Goal: Task Accomplishment & Management: Complete application form

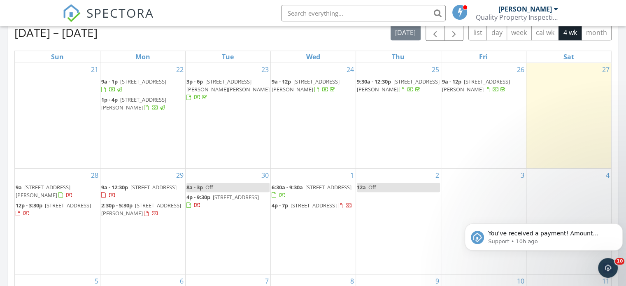
scroll to position [452, 0]
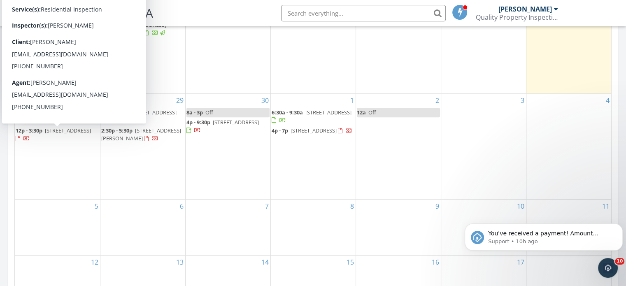
click at [44, 131] on link "12p - 3:30p 204 N Mountain St, Bay City 48706" at bounding box center [53, 134] width 75 height 15
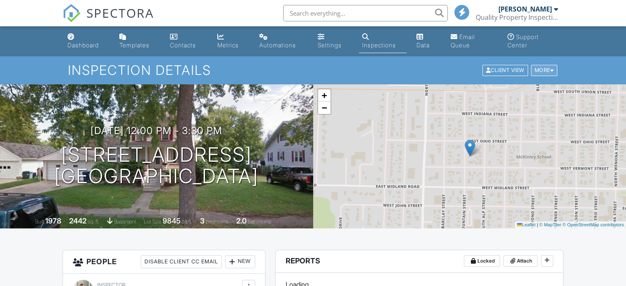
click at [550, 68] on div at bounding box center [552, 70] width 4 height 5
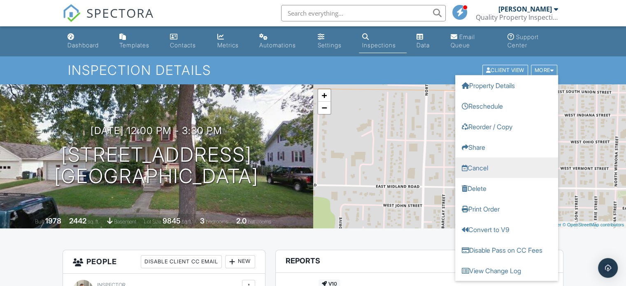
click at [508, 167] on link "Cancel" at bounding box center [506, 168] width 103 height 21
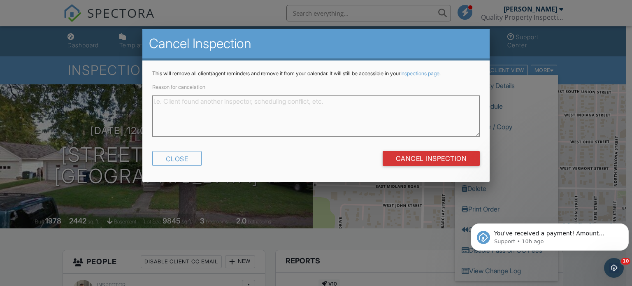
click at [211, 104] on textarea "Reason for cancelation" at bounding box center [316, 115] width 328 height 41
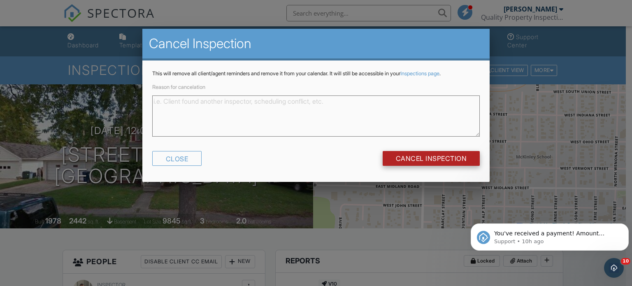
click at [457, 158] on input "Cancel Inspection" at bounding box center [430, 158] width 97 height 15
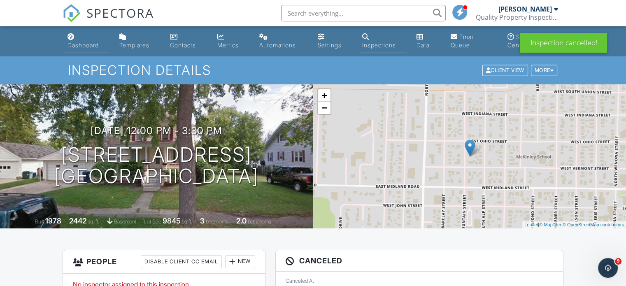
click at [77, 39] on link "Dashboard" at bounding box center [86, 41] width 45 height 23
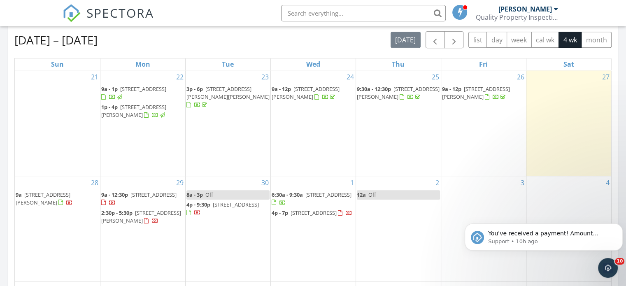
click at [479, 202] on div "3" at bounding box center [483, 228] width 85 height 105
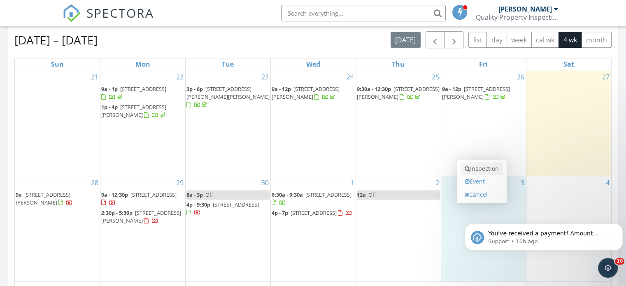
click at [480, 172] on link "Inspection" at bounding box center [481, 168] width 42 height 13
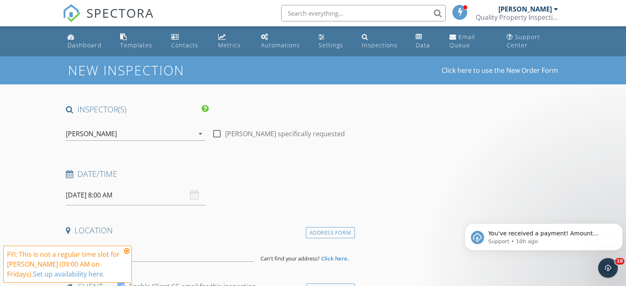
click at [126, 252] on icon at bounding box center [127, 251] width 6 height 7
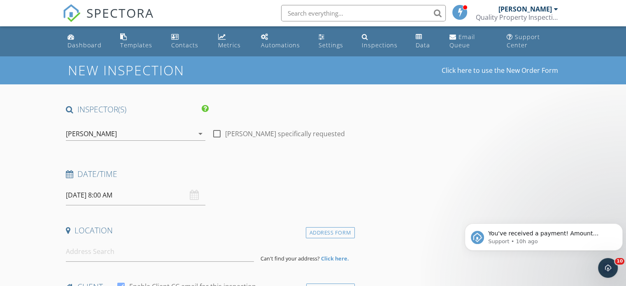
click at [130, 199] on input "[DATE] 8:00 AM" at bounding box center [135, 195] width 139 height 20
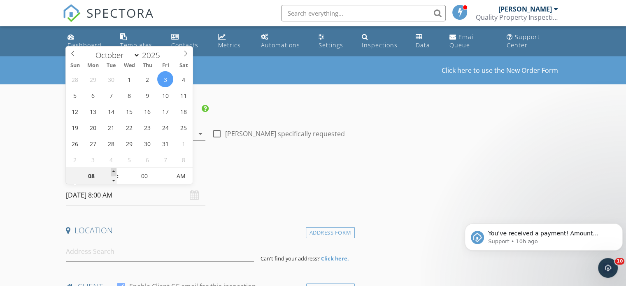
type input "09"
type input "[DATE] 9:00 AM"
click at [113, 173] on span at bounding box center [114, 172] width 6 height 8
click at [121, 258] on input at bounding box center [160, 251] width 188 height 20
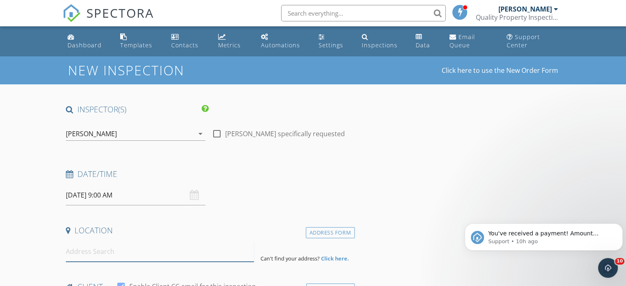
click at [93, 256] on input at bounding box center [160, 251] width 188 height 20
type input "[STREET_ADDRESS]"
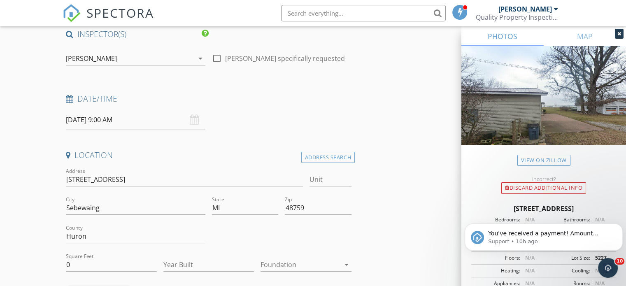
scroll to position [82, 0]
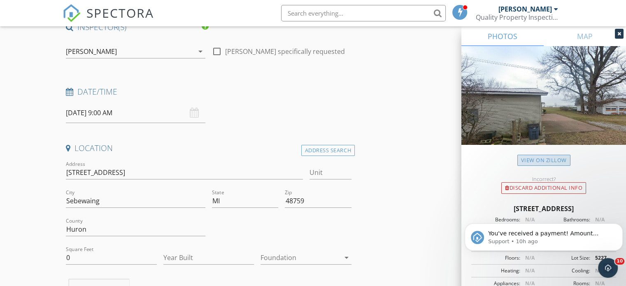
click at [552, 159] on link "View on Zillow" at bounding box center [543, 160] width 53 height 11
click at [100, 258] on input "0" at bounding box center [111, 258] width 91 height 14
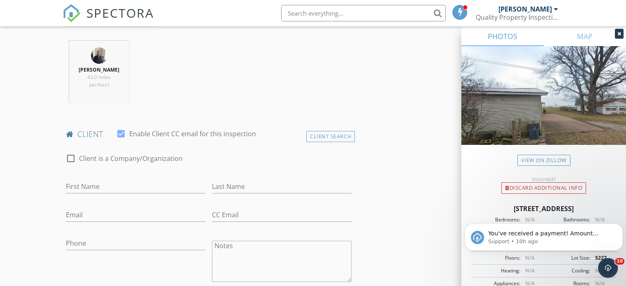
scroll to position [329, 0]
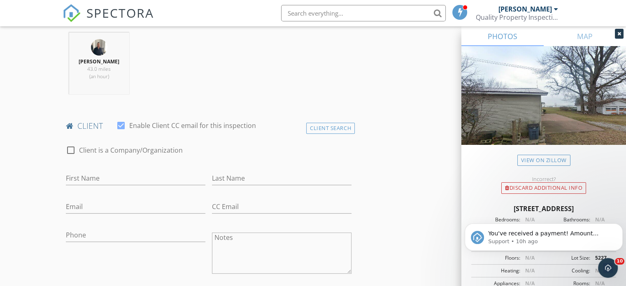
type input "865"
click at [136, 175] on input "First Name" at bounding box center [135, 178] width 139 height 14
type input "Matthew"
type input "Scott"
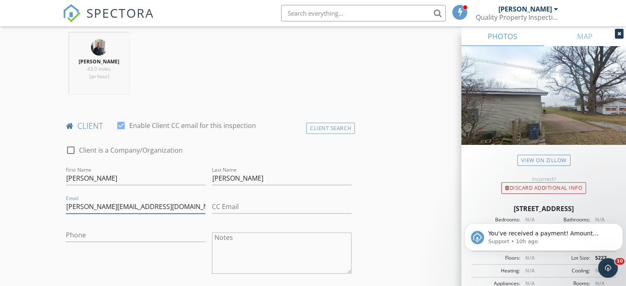
type input "scott.matthew729@gmail.com"
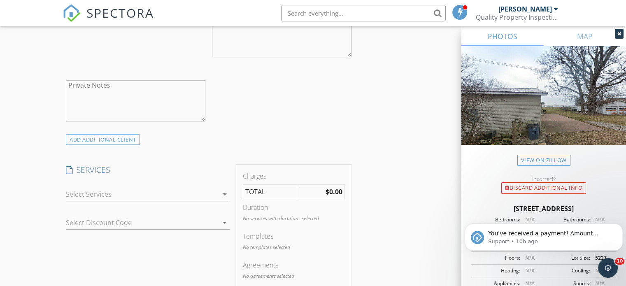
scroll to position [576, 0]
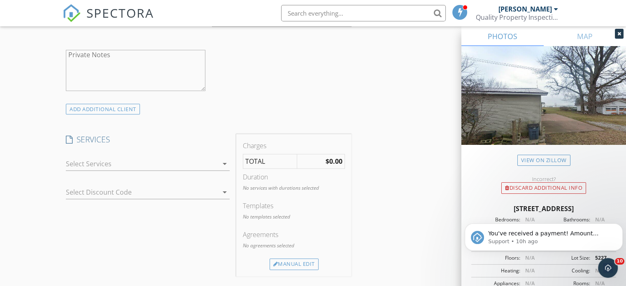
type input "248-821-3881"
click at [103, 163] on div at bounding box center [142, 163] width 152 height 13
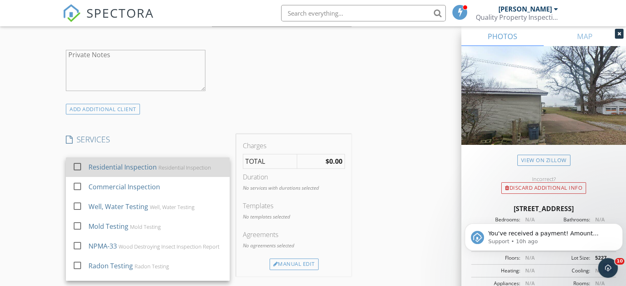
click at [102, 168] on div "Residential Inspection" at bounding box center [122, 167] width 68 height 10
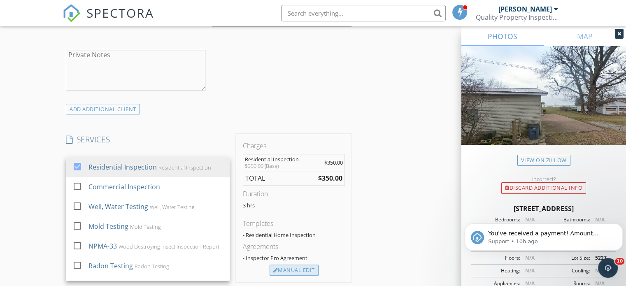
click at [302, 270] on div "Manual Edit" at bounding box center [293, 270] width 49 height 12
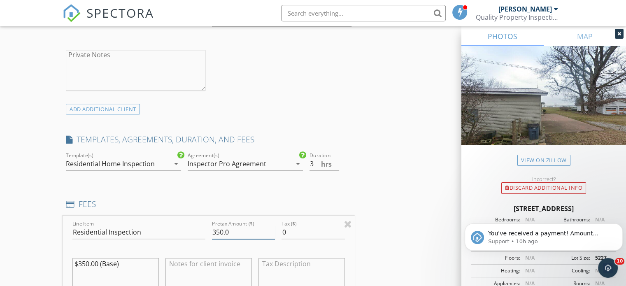
click at [219, 232] on input "350.0" at bounding box center [243, 232] width 63 height 14
type input "400.0"
click at [86, 262] on textarea "$350.00 (Base)" at bounding box center [115, 278] width 86 height 41
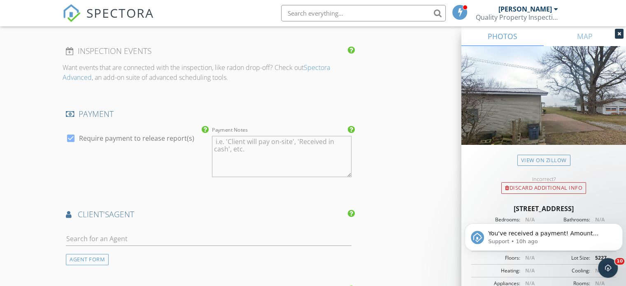
scroll to position [946, 0]
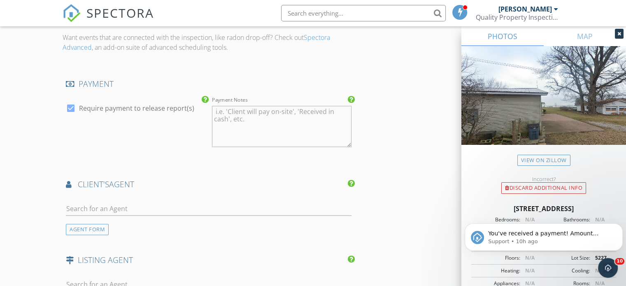
type textarea "$400.00 (Base)"
click at [194, 209] on input "text" at bounding box center [208, 209] width 285 height 14
type input "l"
type input "dal"
click at [100, 223] on div "Dale Bolzman" at bounding box center [114, 223] width 51 height 10
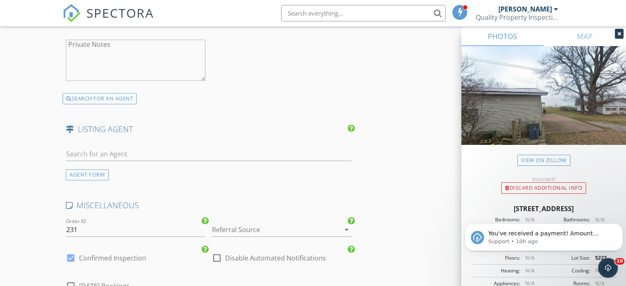
scroll to position [1275, 0]
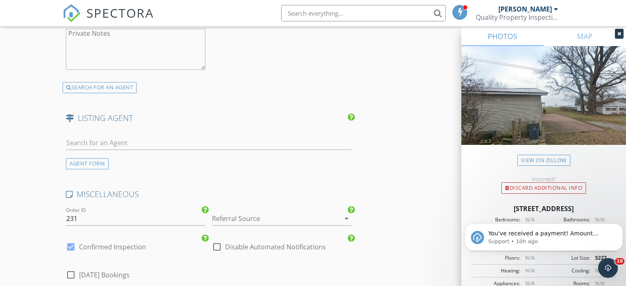
click at [252, 218] on div at bounding box center [270, 218] width 116 height 13
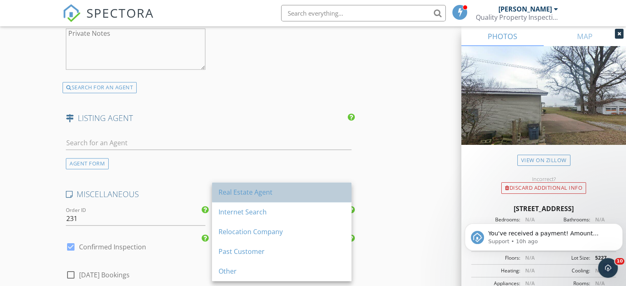
click at [253, 188] on div "Real Estate Agent" at bounding box center [281, 192] width 126 height 10
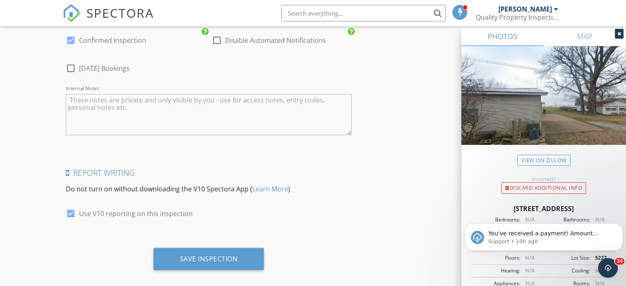
scroll to position [1488, 0]
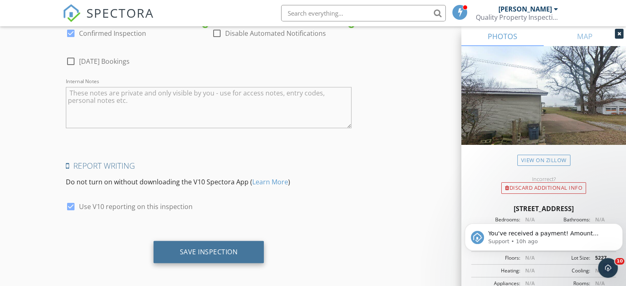
click at [192, 255] on div "Save Inspection" at bounding box center [208, 252] width 111 height 22
